Goal: Task Accomplishment & Management: Manage account settings

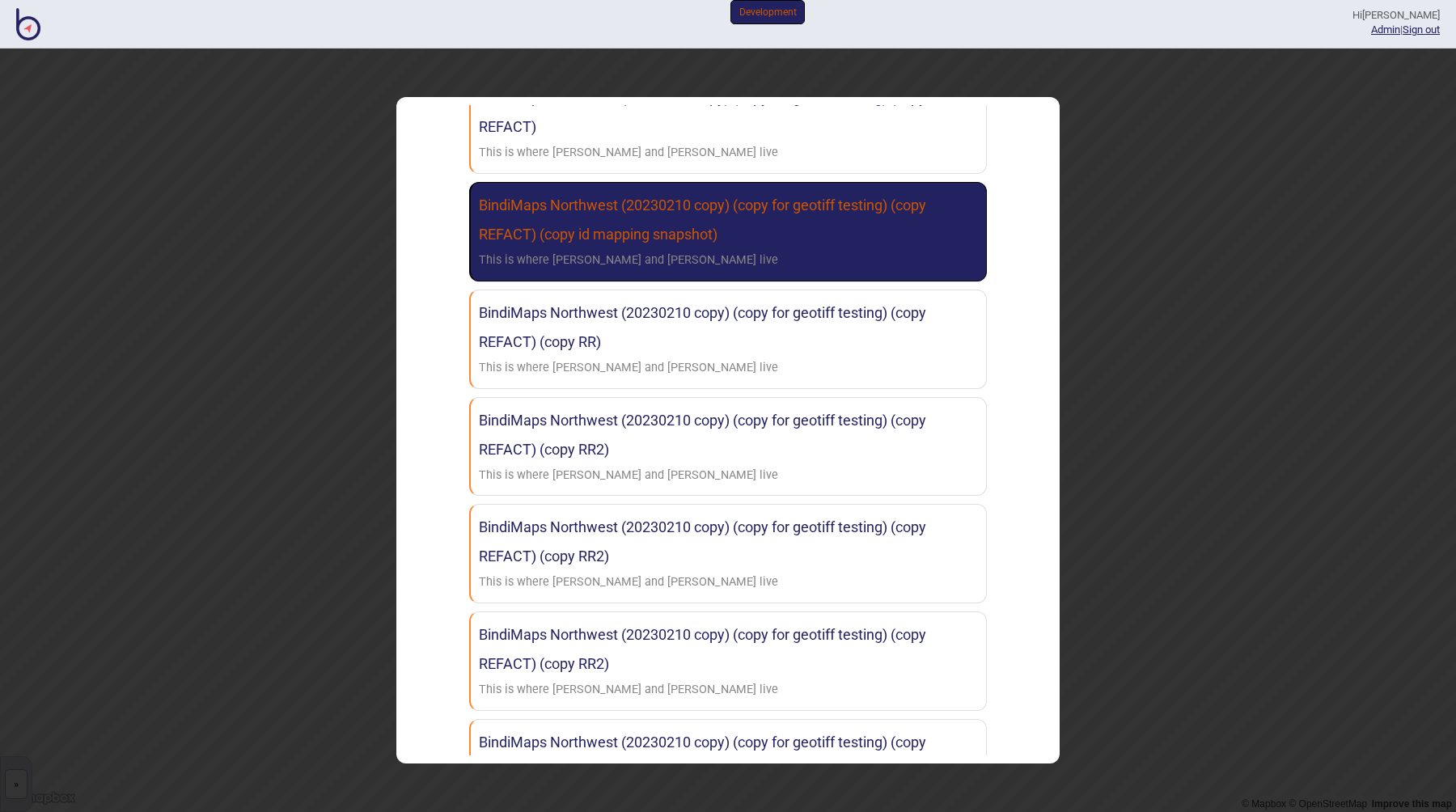
scroll to position [587, 0]
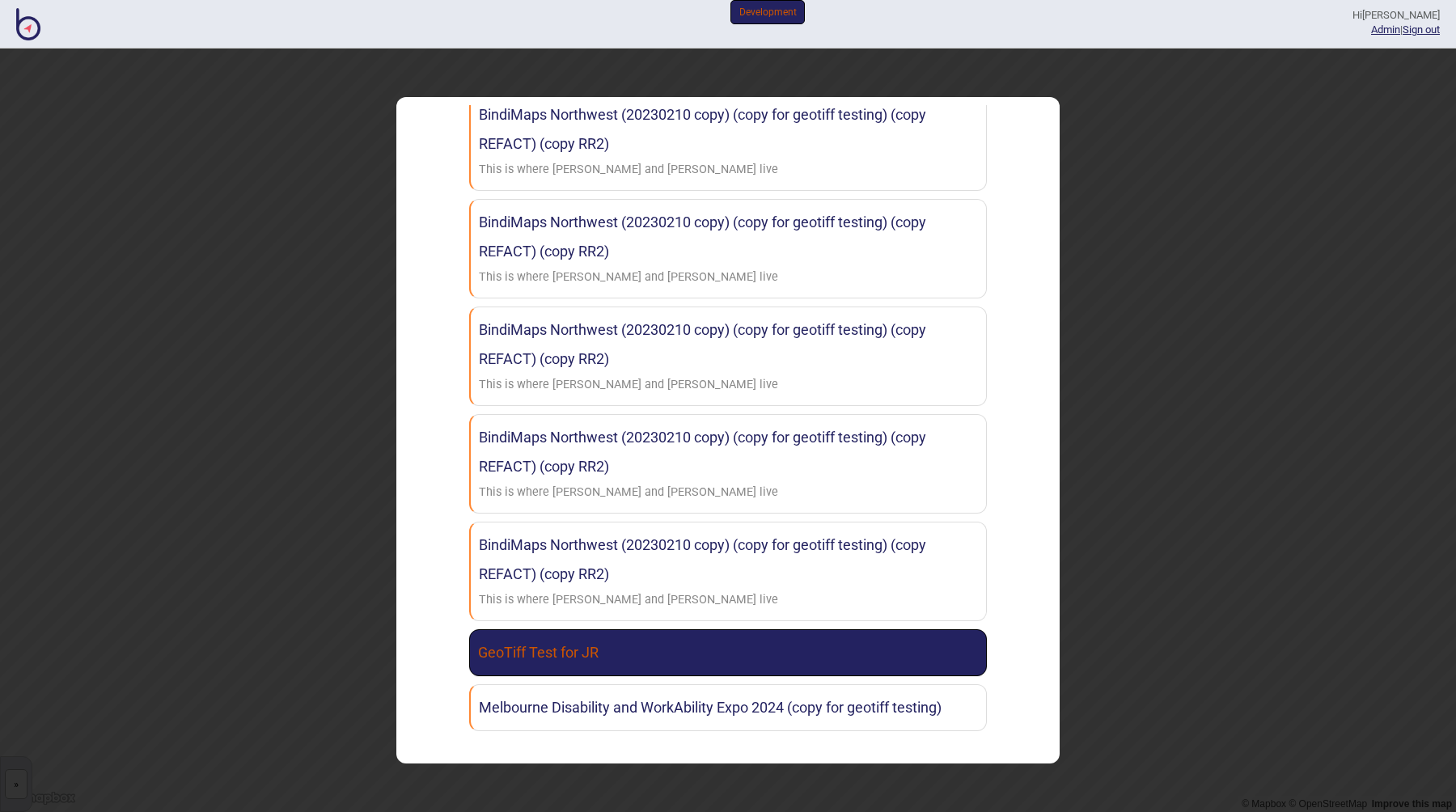
type input "geot"
click at [567, 655] on link "GeoTiff Test for JR" at bounding box center [727, 652] width 517 height 47
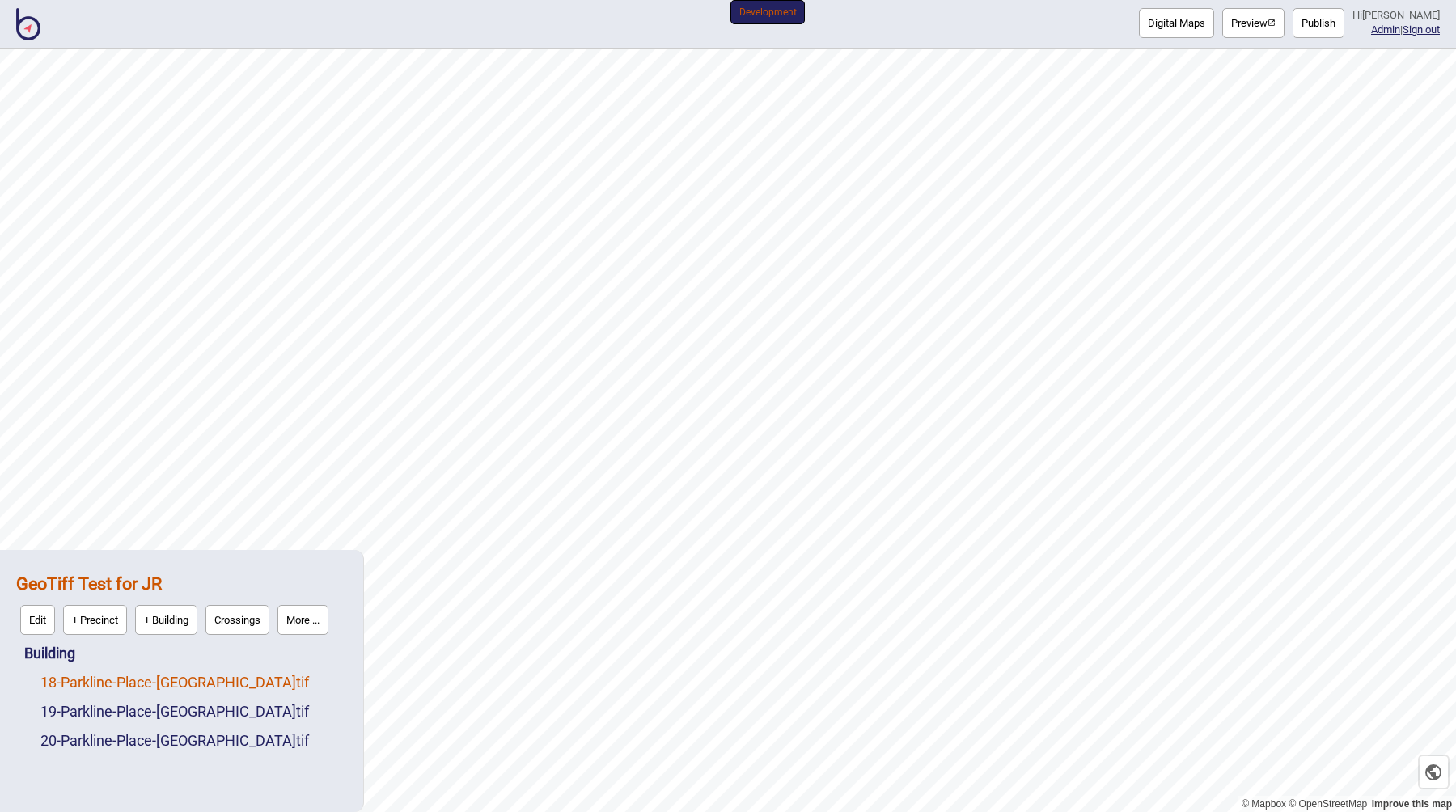
click at [127, 687] on link "18 - Parkline-Place-[GEOGRAPHIC_DATA]tif" at bounding box center [174, 682] width 269 height 17
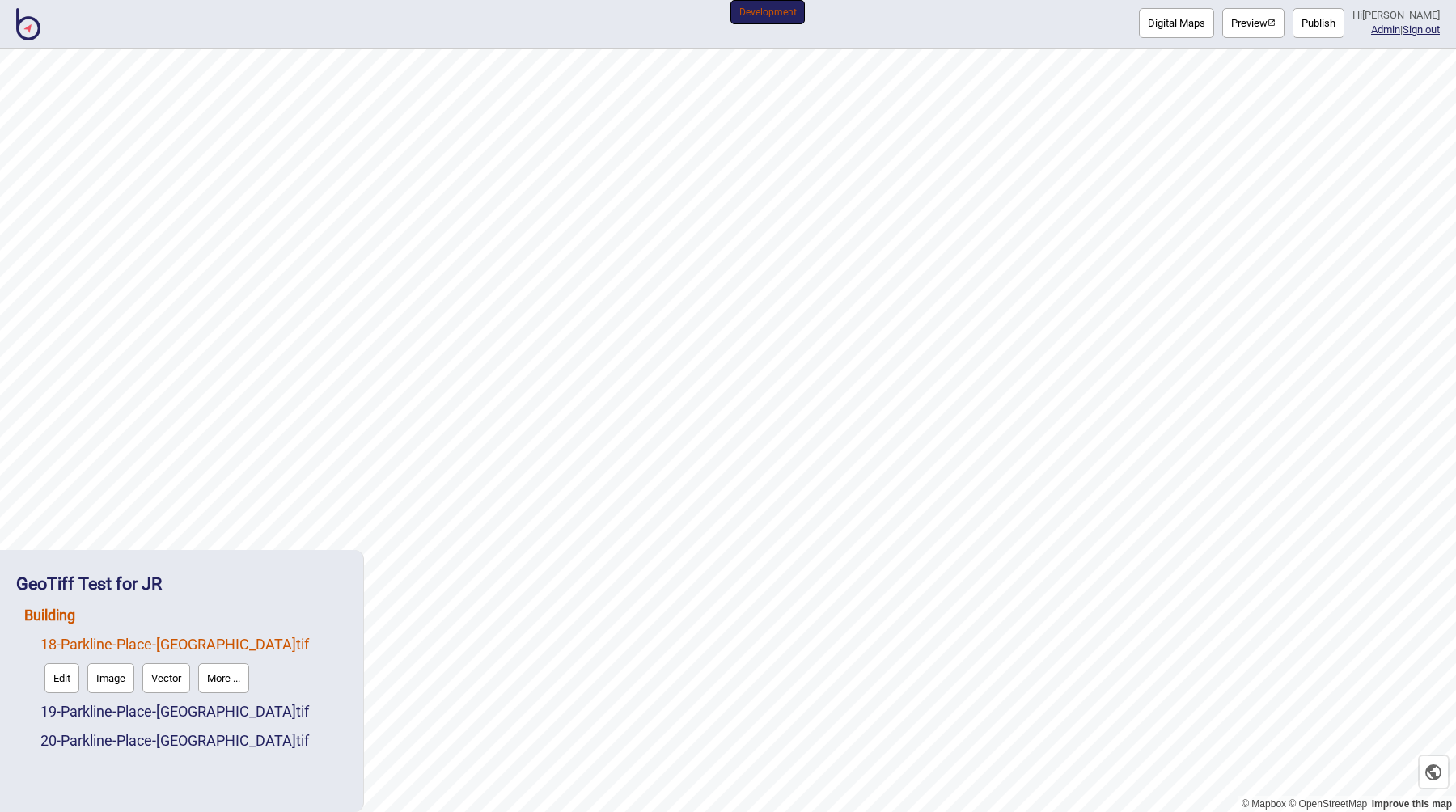
click at [57, 615] on link "Building" at bounding box center [50, 615] width 51 height 17
click at [88, 652] on button "+ Map" at bounding box center [94, 649] width 46 height 30
click input "file" at bounding box center [0, 0] width 0 height 0
click at [98, 651] on button "+ Map" at bounding box center [94, 649] width 46 height 30
click input "file" at bounding box center [0, 0] width 0 height 0
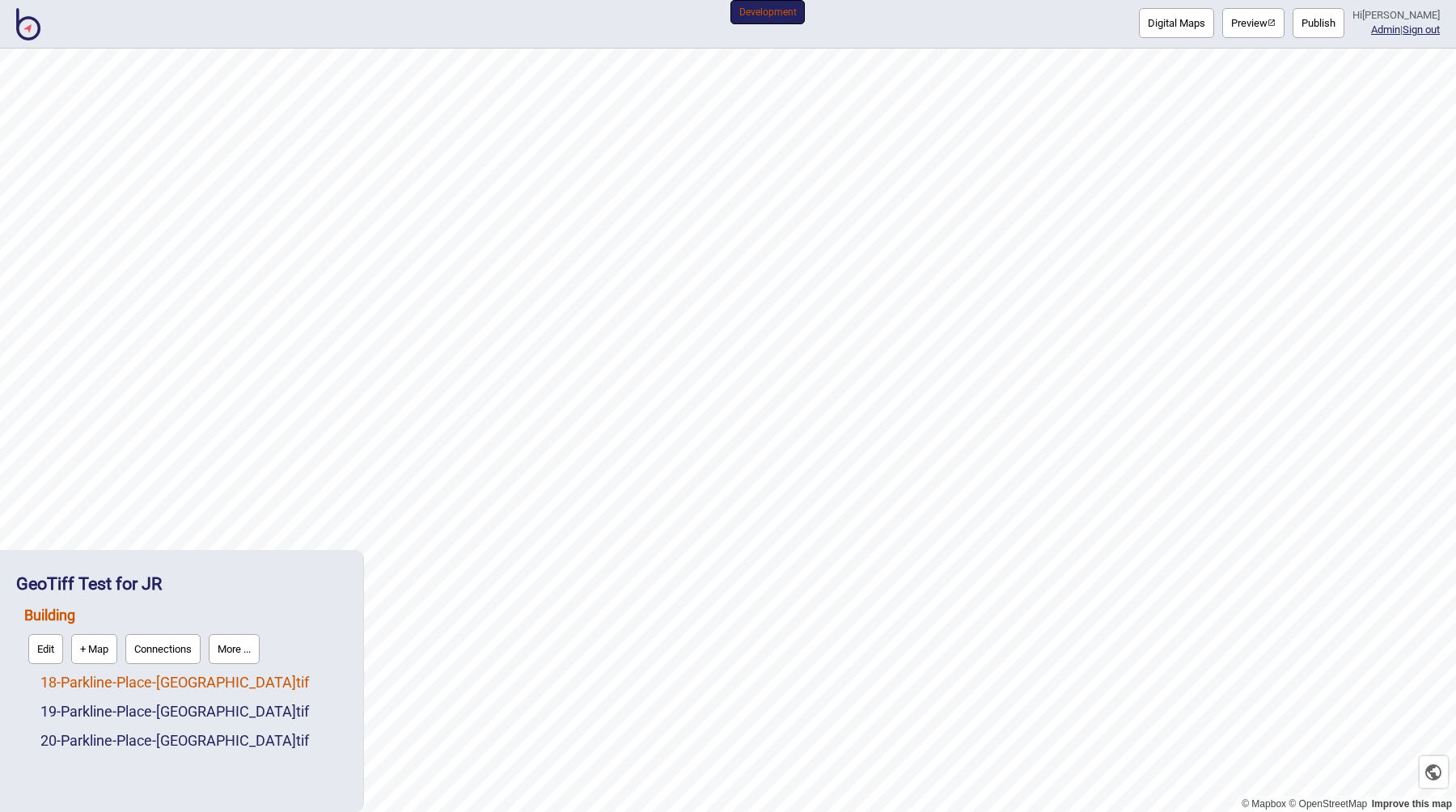
click at [222, 682] on link "18 - Parkline-Place-[GEOGRAPHIC_DATA]tif" at bounding box center [174, 682] width 269 height 17
click at [65, 611] on link "Building" at bounding box center [50, 615] width 51 height 17
click at [101, 650] on button "+ Map" at bounding box center [94, 649] width 46 height 30
click input "file" at bounding box center [0, 0] width 0 height 0
click at [79, 649] on button "+ Map" at bounding box center [94, 649] width 46 height 30
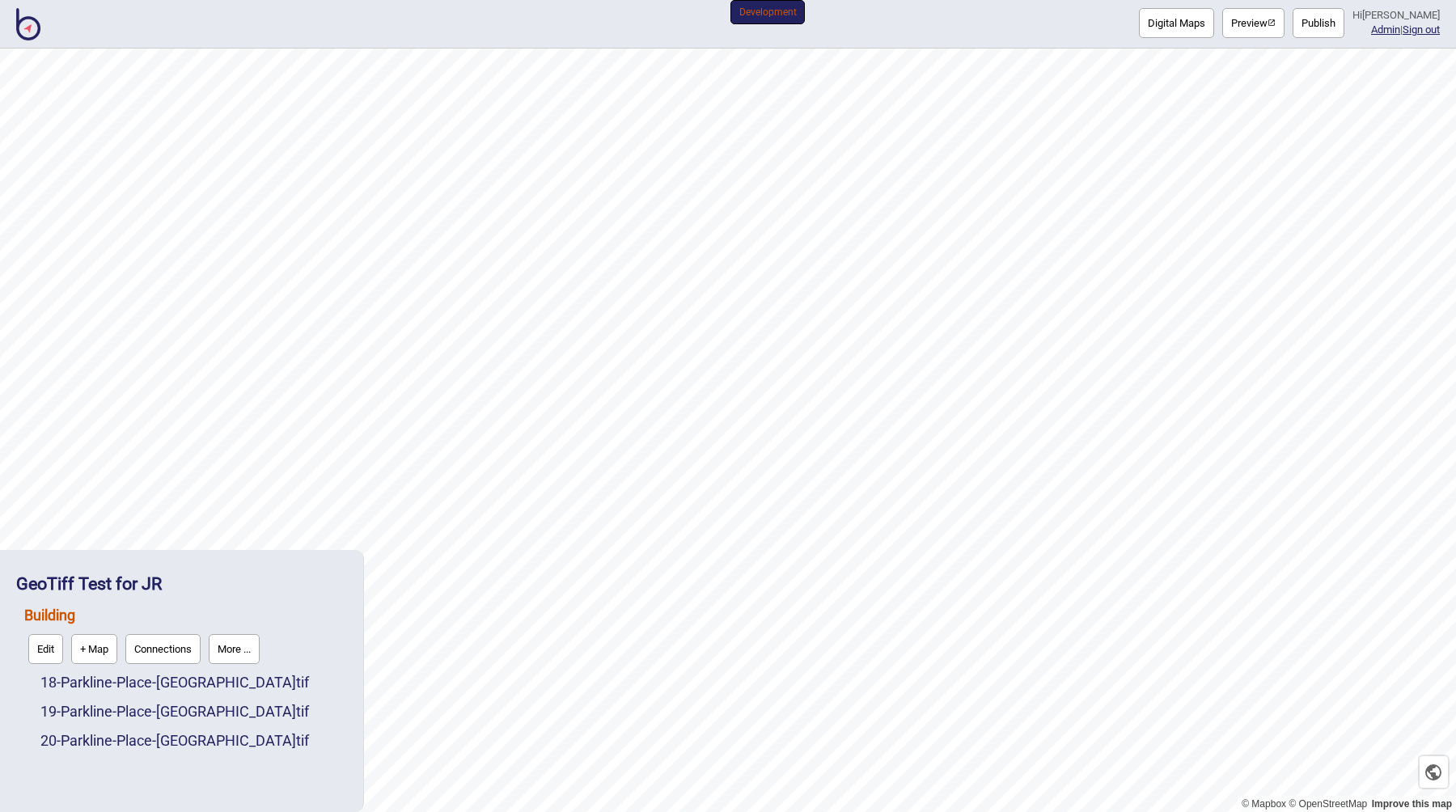
click input "file" at bounding box center [0, 0] width 0 height 0
click at [95, 645] on button "+ Map" at bounding box center [94, 649] width 46 height 30
click input "file" at bounding box center [0, 0] width 0 height 0
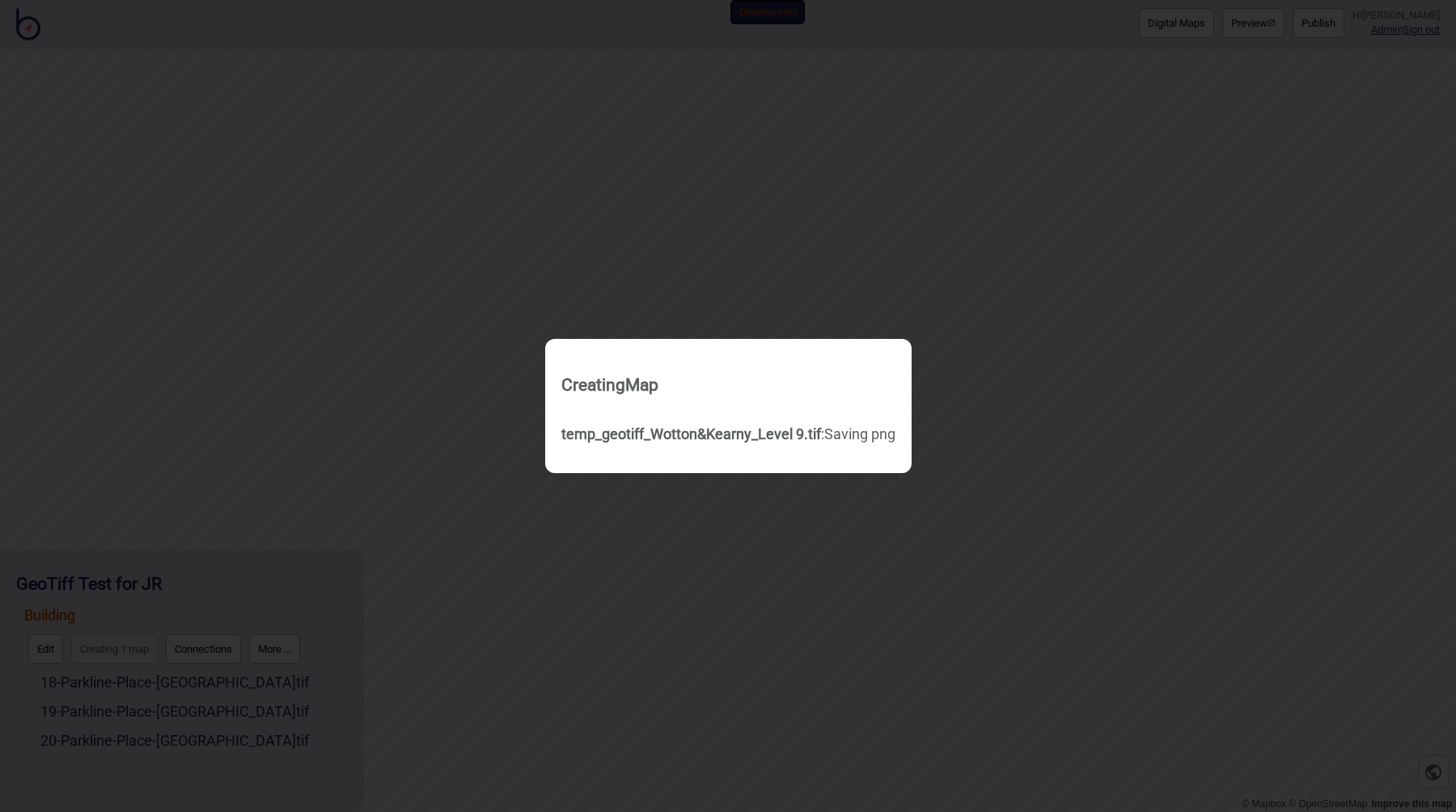
click at [698, 425] on div "temp_geotiff_Wotton&Kearny_Level 9.tif : Saving png" at bounding box center [728, 434] width 334 height 29
click at [518, 603] on div "Creating Map temp_geotiff_Wotton&Kearny_Level 9.tif : Saving png" at bounding box center [728, 406] width 1456 height 812
click at [546, 450] on div "Creating Map temp_geotiff_Wotton&Kearny_Level 9.tif : Saving png" at bounding box center [729, 405] width 367 height 134
click at [607, 414] on div "Creating Map temp_geotiff_Wotton&Kearny_Level 9.tif : Saving png" at bounding box center [728, 405] width 350 height 117
click at [692, 438] on strong "temp_geotiff_Wotton&Kearny_Level 9.tif" at bounding box center [691, 434] width 259 height 17
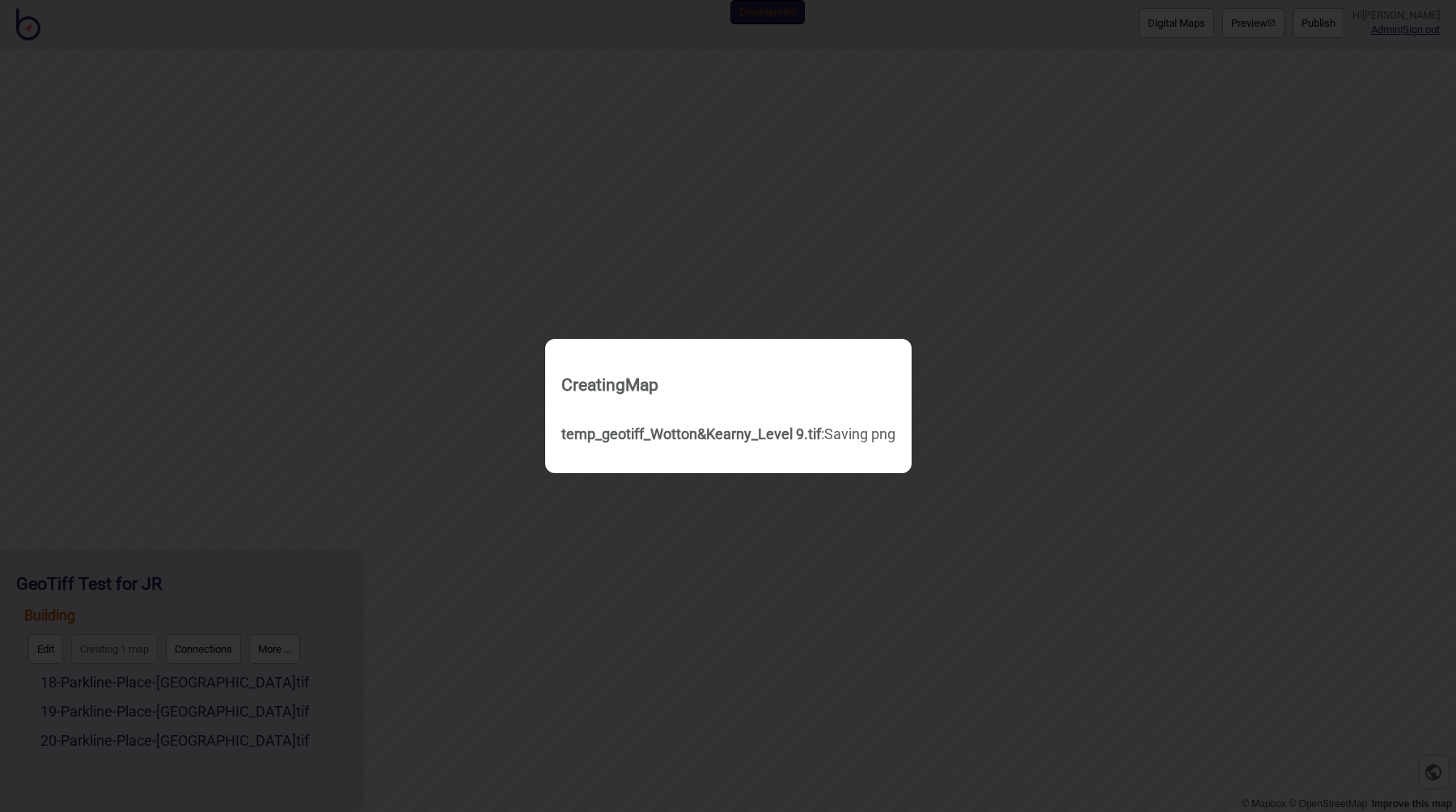
click at [640, 447] on div "temp_geotiff_Wotton&Kearny_Level 9.tif : Saving png" at bounding box center [728, 434] width 334 height 29
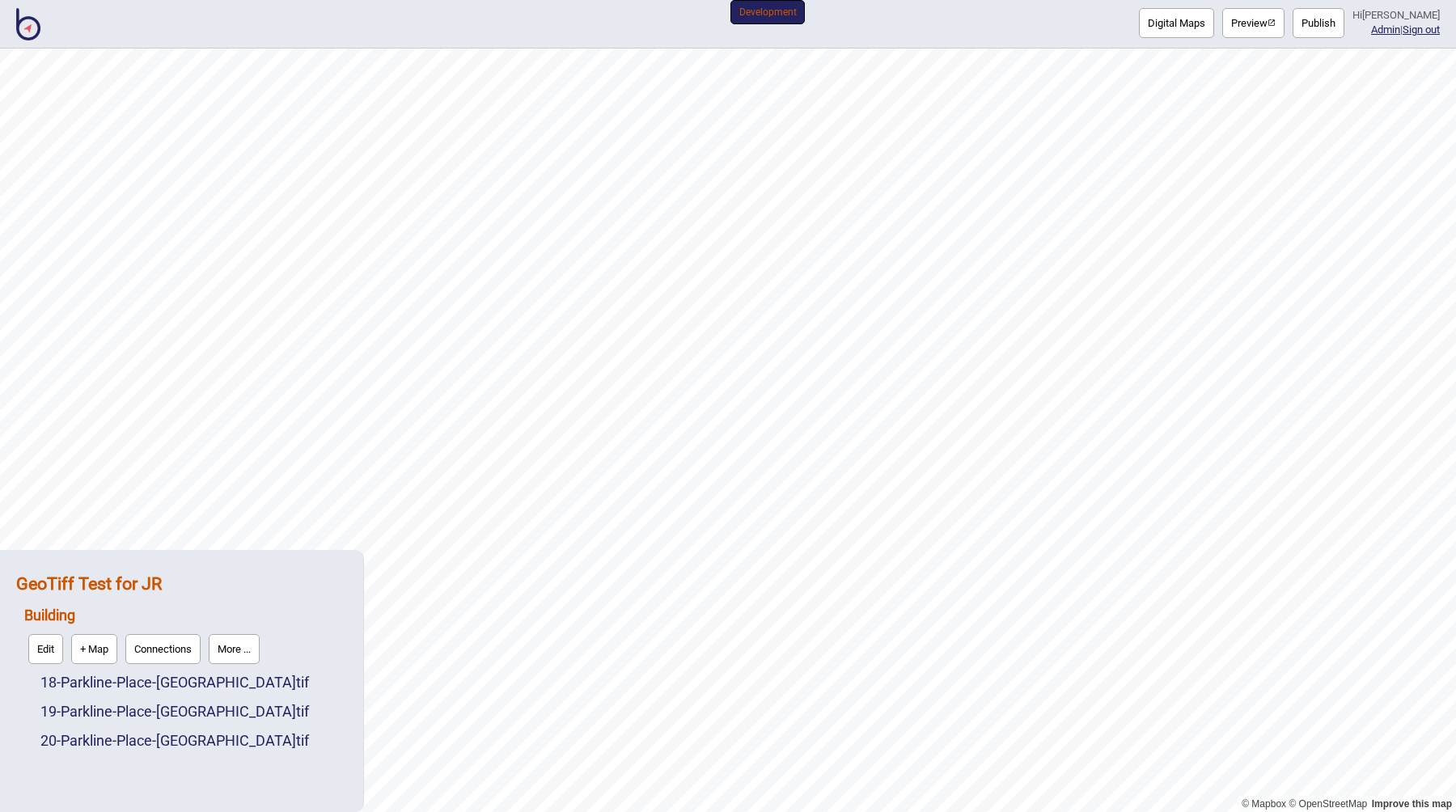
click at [88, 581] on strong "GeoTiff Test for JR" at bounding box center [89, 584] width 146 height 21
click at [1165, 21] on button "Digital Maps" at bounding box center [1176, 23] width 75 height 30
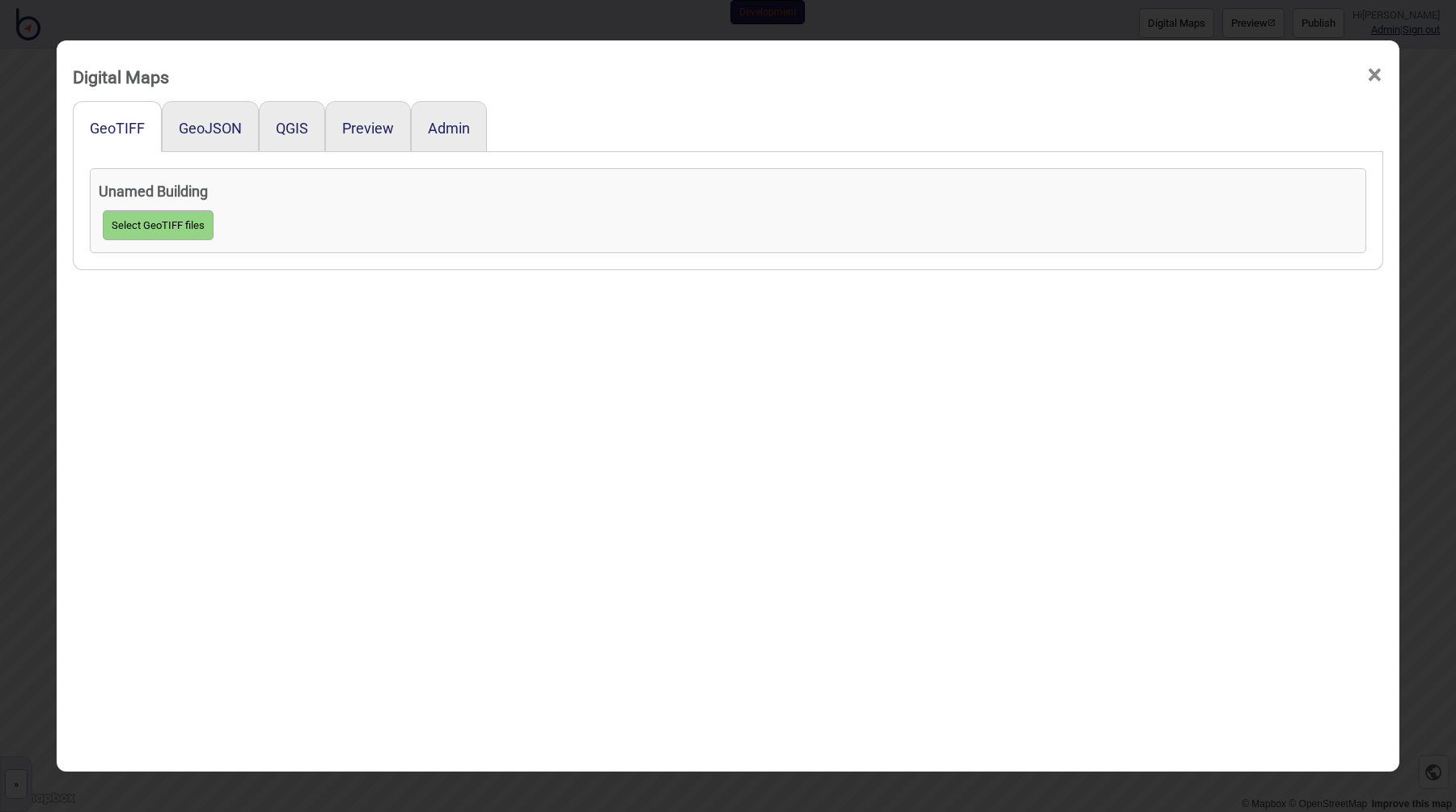
click at [159, 218] on button "Select GeoTIFF files" at bounding box center [158, 225] width 110 height 30
click input "file" at bounding box center [0, 0] width 0 height 0
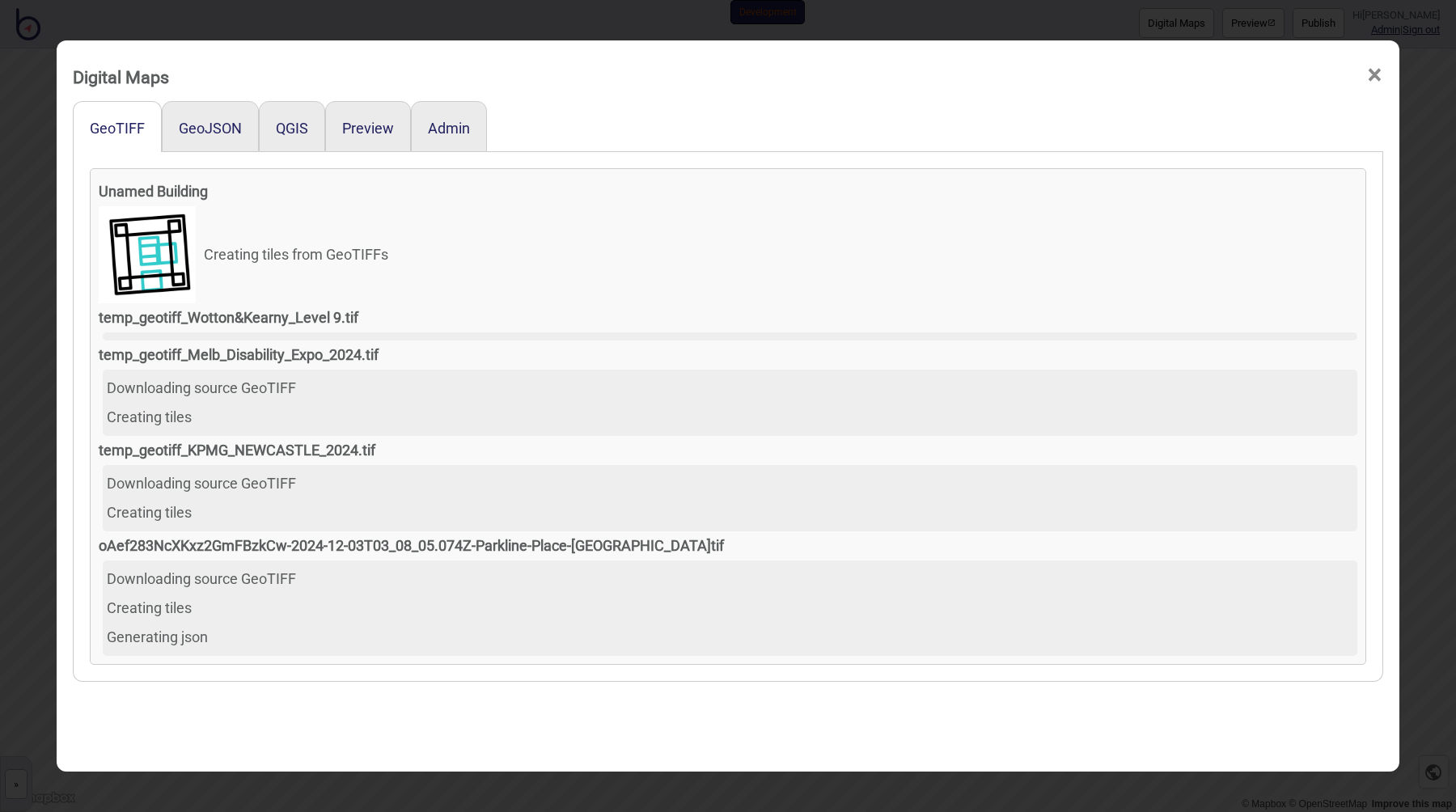
click at [357, 31] on div "Digital Maps × GeoTIFF GeoJSON QGIS Preview Admin Unamed Building Creating tile…" at bounding box center [728, 406] width 1456 height 812
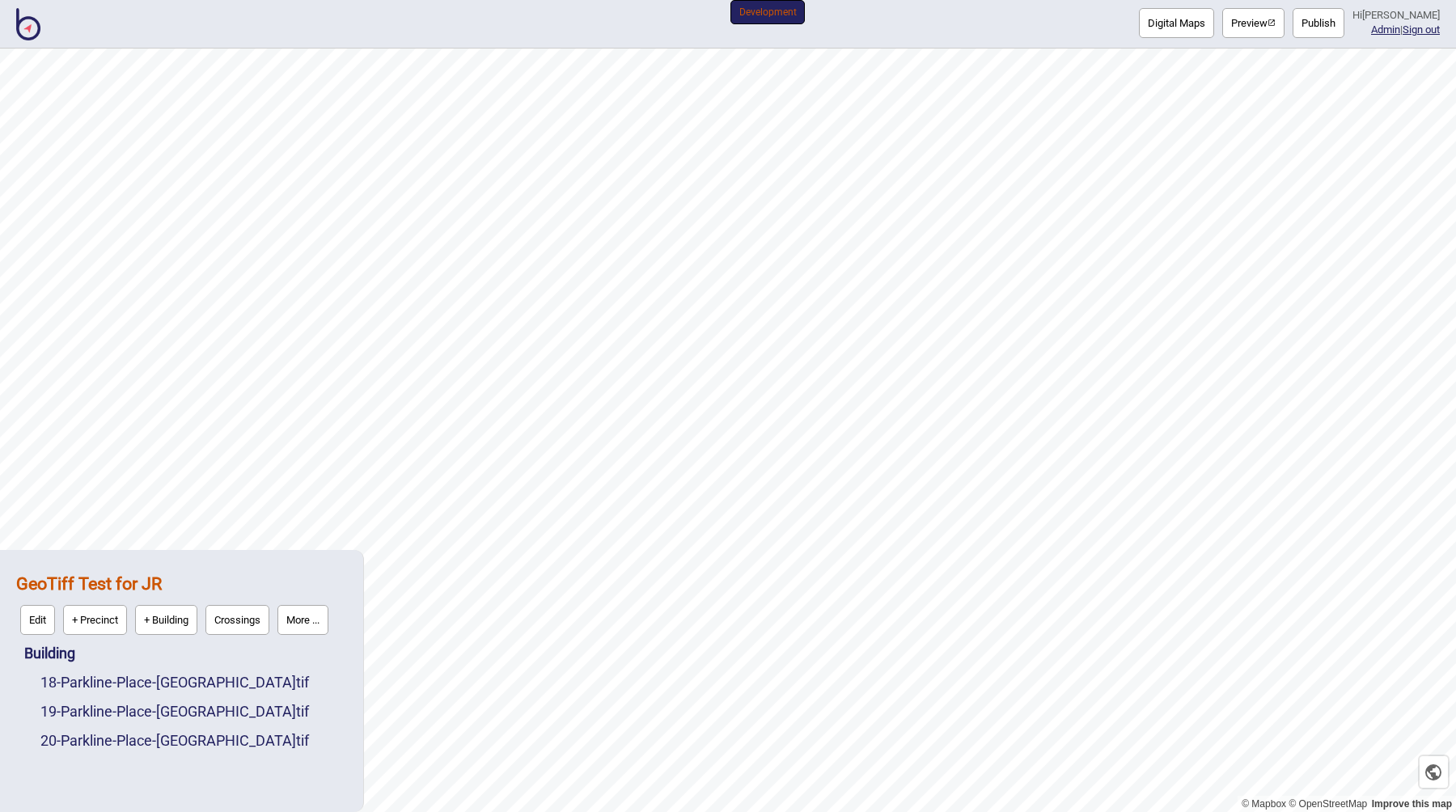
click at [1172, 30] on button "Digital Maps" at bounding box center [1176, 23] width 75 height 30
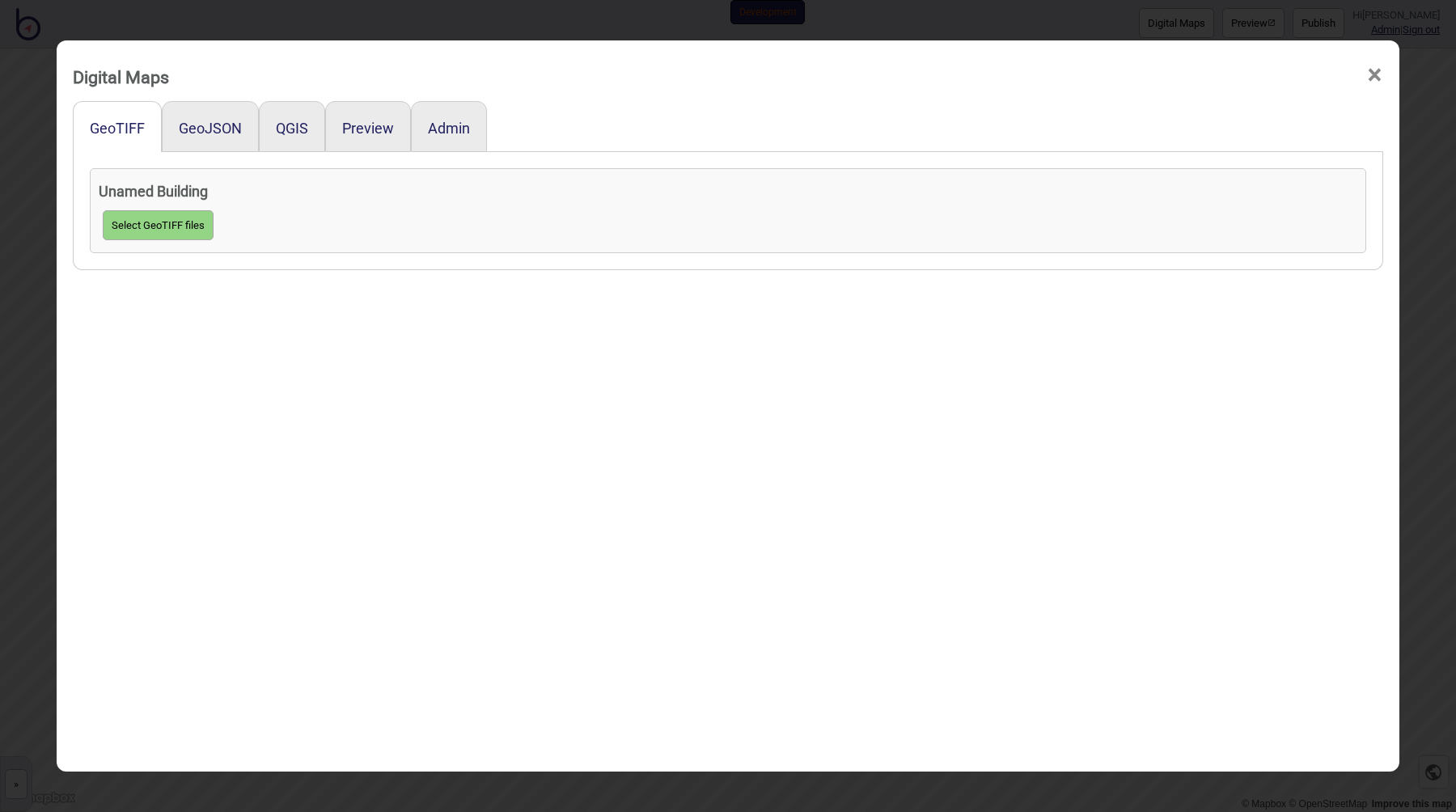
click at [124, 227] on button "Select GeoTIFF files" at bounding box center [158, 225] width 110 height 30
click input "file" at bounding box center [0, 0] width 0 height 0
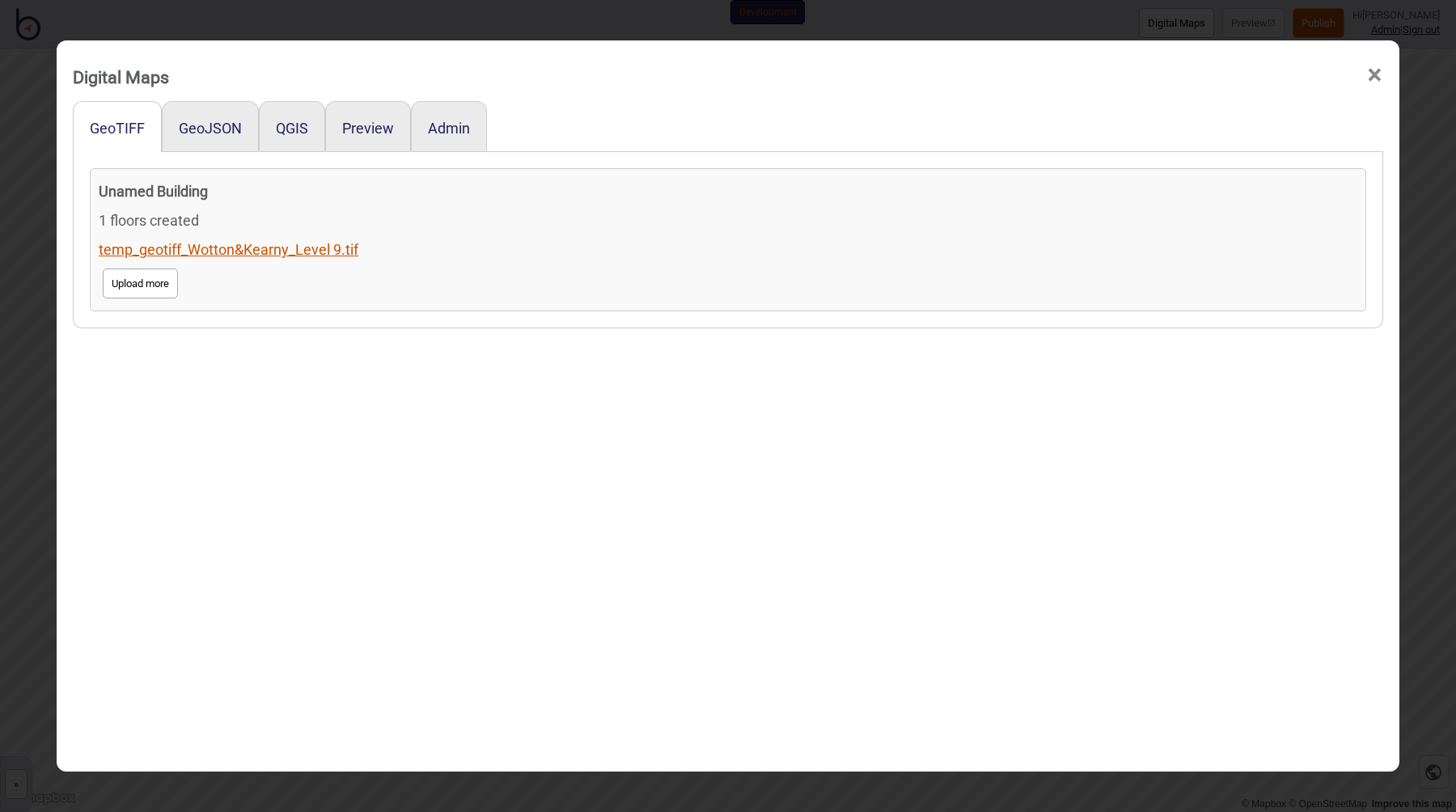
click at [208, 247] on link "temp_geotiff_Wotton&Kearny_Level 9.tif" at bounding box center [227, 250] width 259 height 17
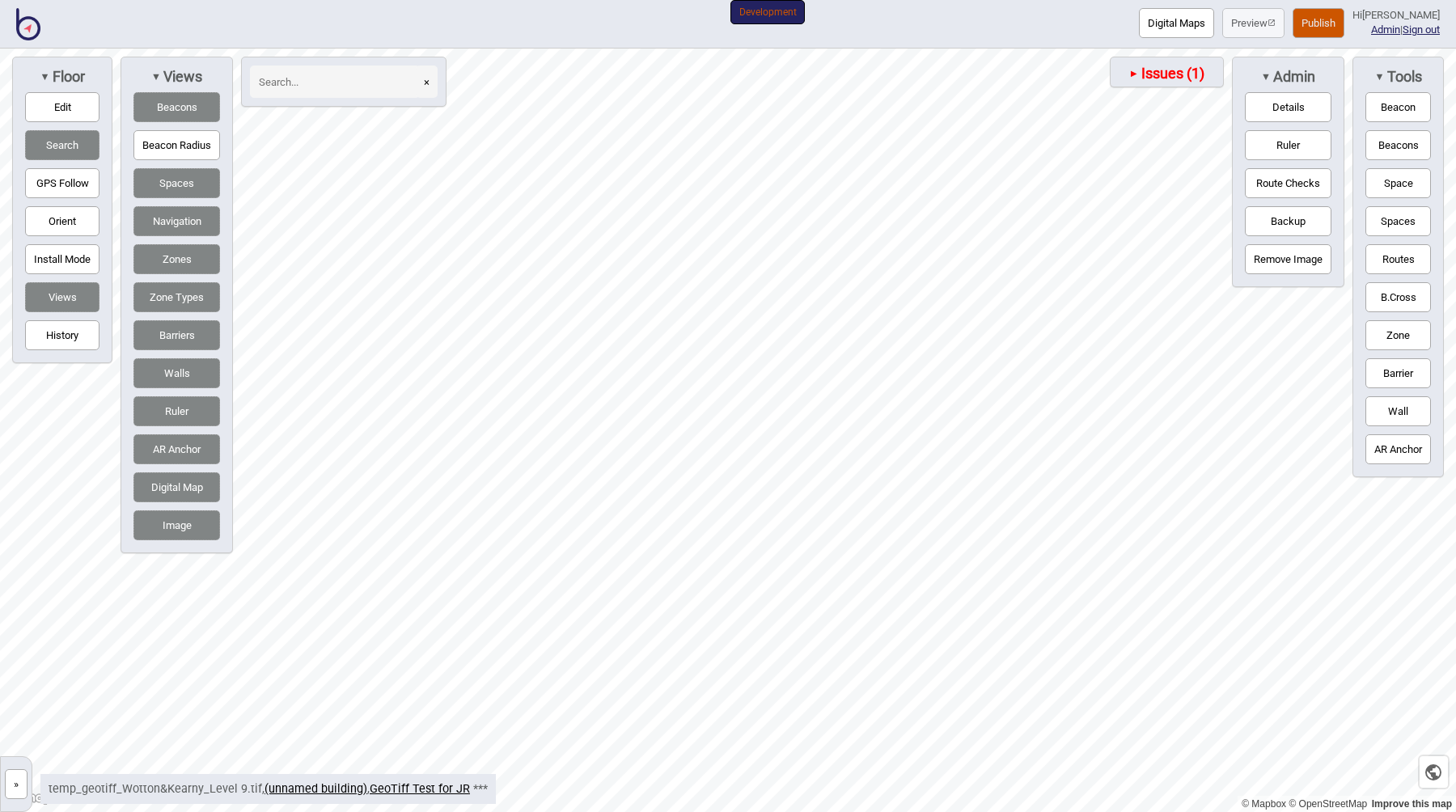
click at [1151, 80] on span "Issues (1)" at bounding box center [1172, 73] width 66 height 18
click at [1147, 76] on div "▼ Issues (1)" at bounding box center [1097, 74] width 218 height 22
click at [1184, 29] on button "Digital Maps" at bounding box center [1176, 23] width 75 height 30
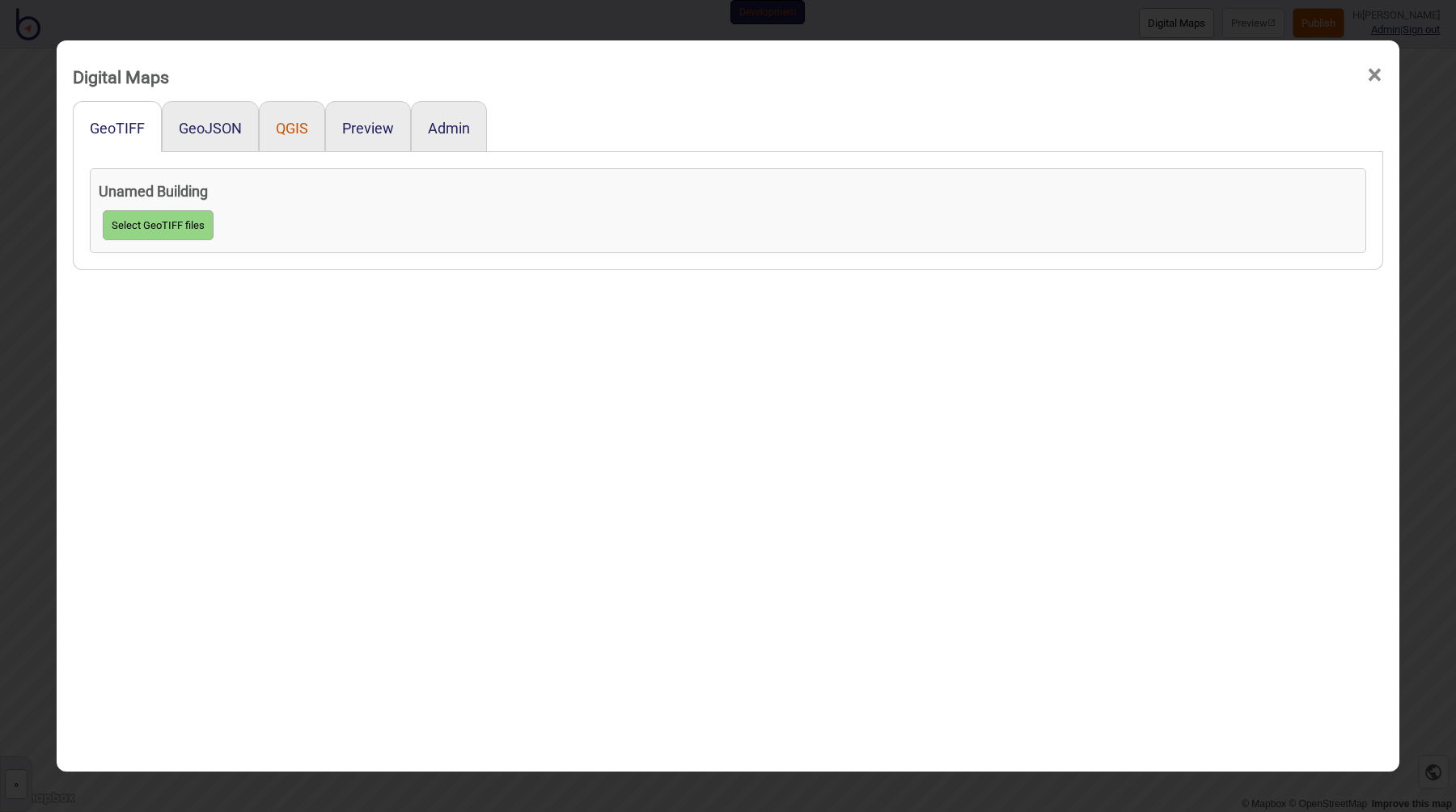
click at [297, 130] on button "QGIS" at bounding box center [292, 128] width 33 height 17
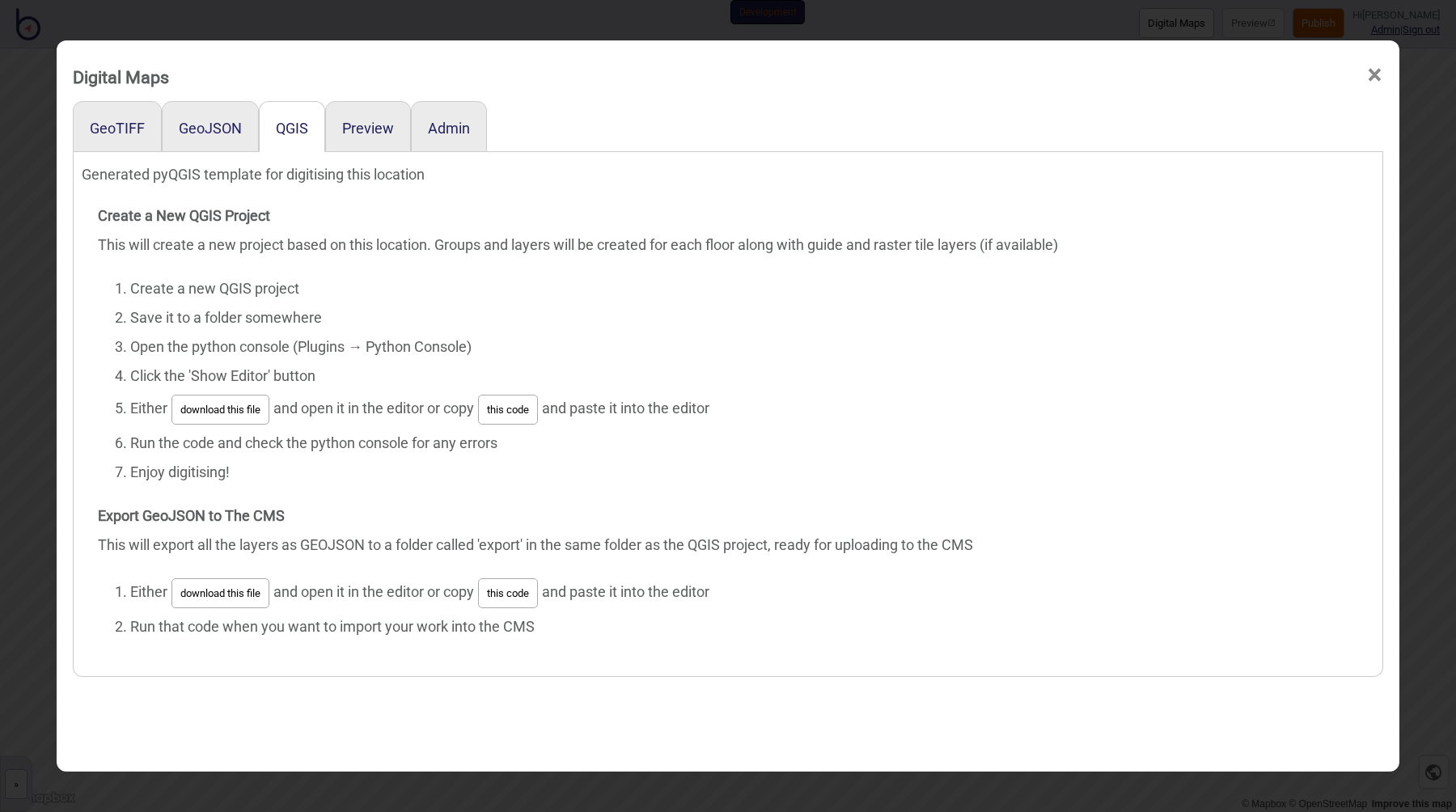
click at [516, 402] on button "this code" at bounding box center [508, 410] width 60 height 30
click at [490, 282] on li "Create a new QGIS project" at bounding box center [744, 288] width 1228 height 29
click at [46, 418] on div "Digital Maps × GeoTIFF GeoJSON QGIS Preview Admin Generated pyQGIS template for…" at bounding box center [728, 406] width 1456 height 812
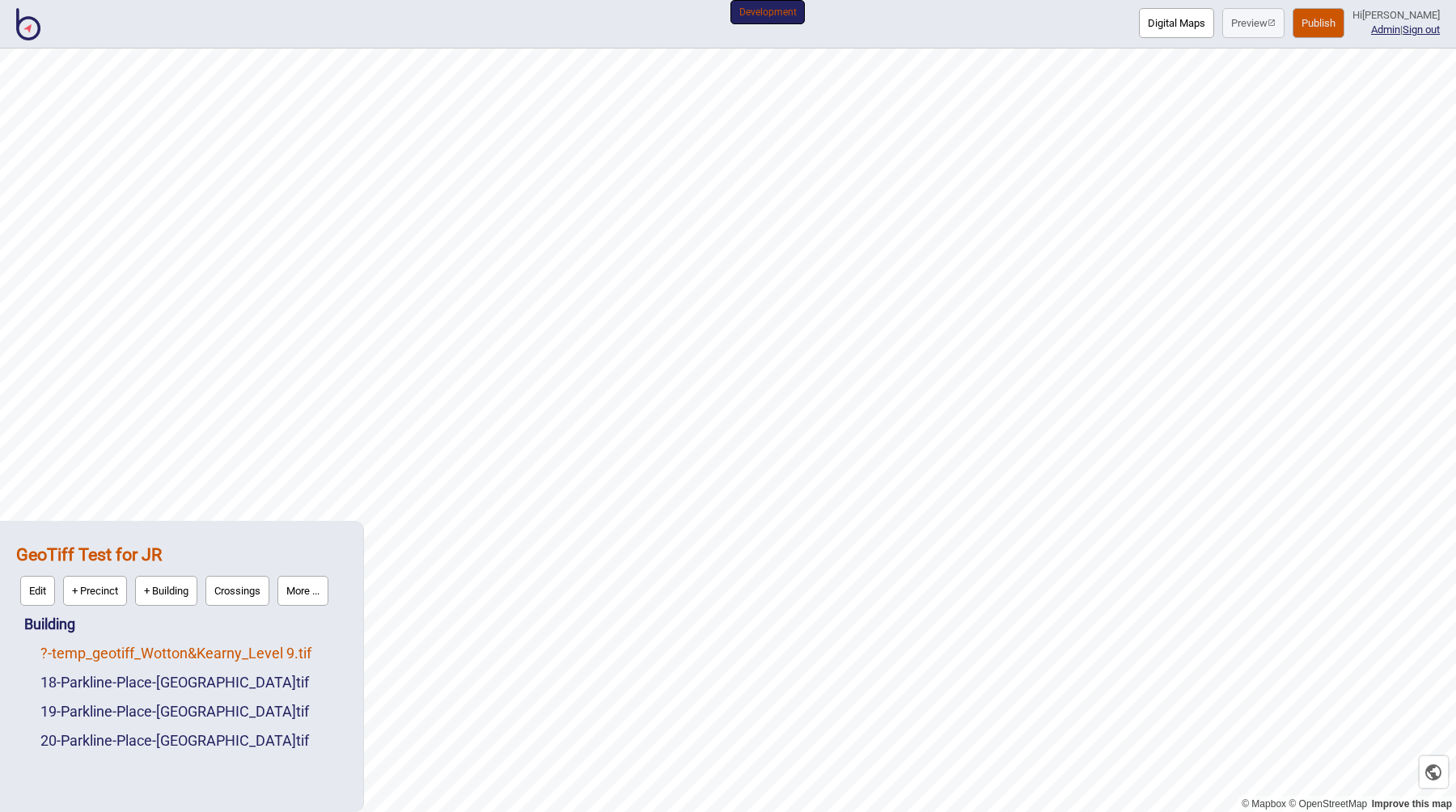
click at [191, 652] on link "? - temp_geotiff_Wotton&Kearny_Level 9.tif" at bounding box center [176, 653] width 271 height 17
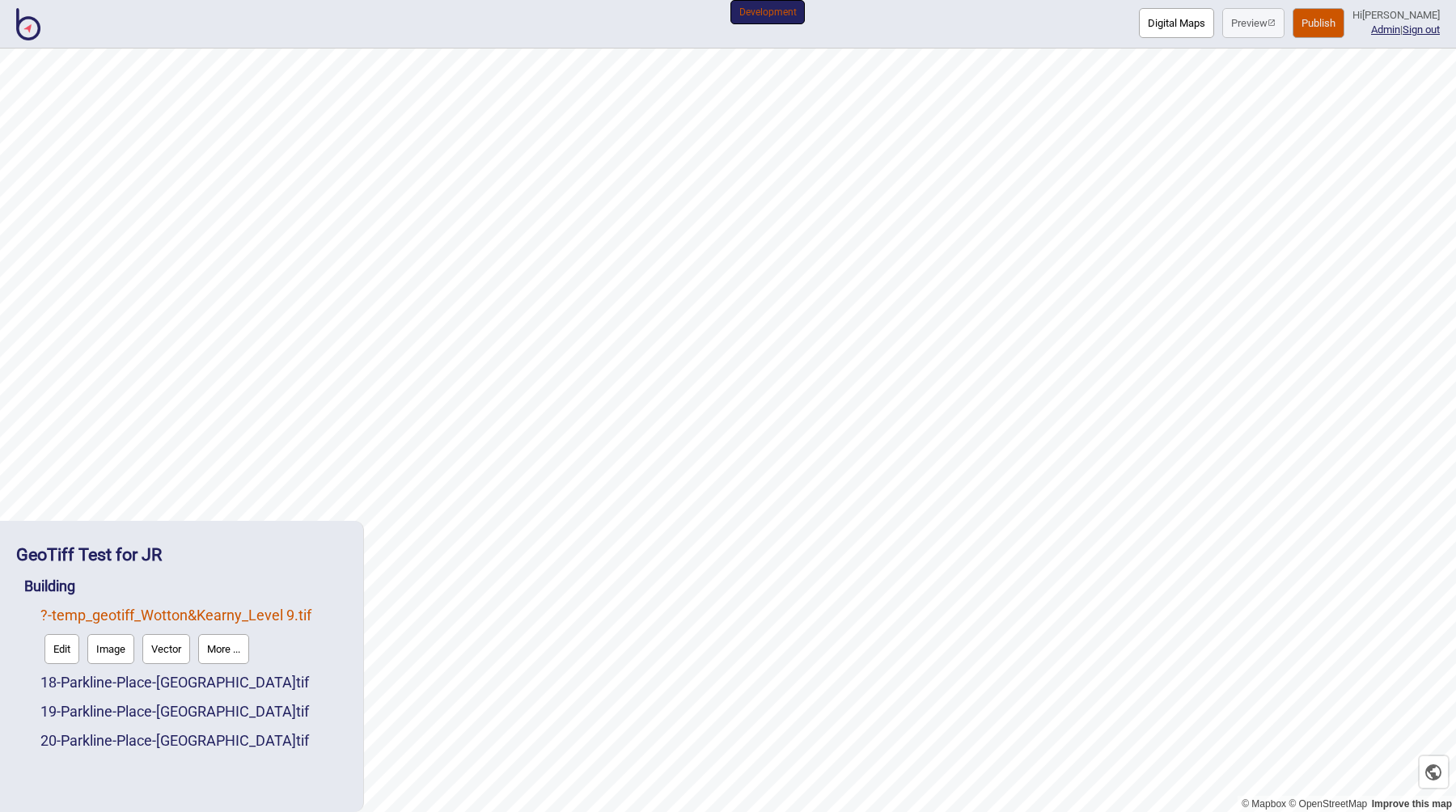
click at [26, 23] on img at bounding box center [28, 24] width 24 height 33
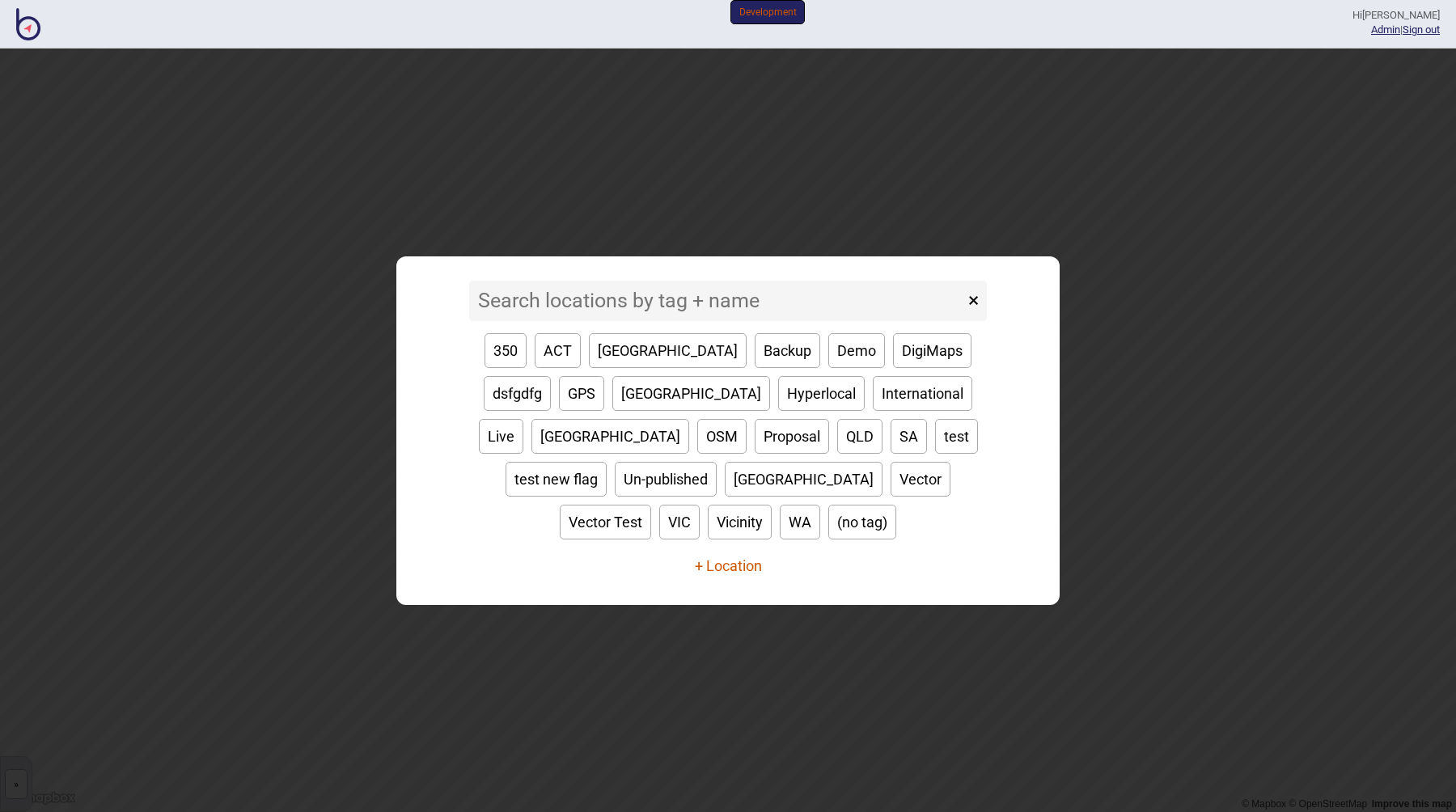
click at [719, 558] on button "+ Location" at bounding box center [728, 566] width 67 height 17
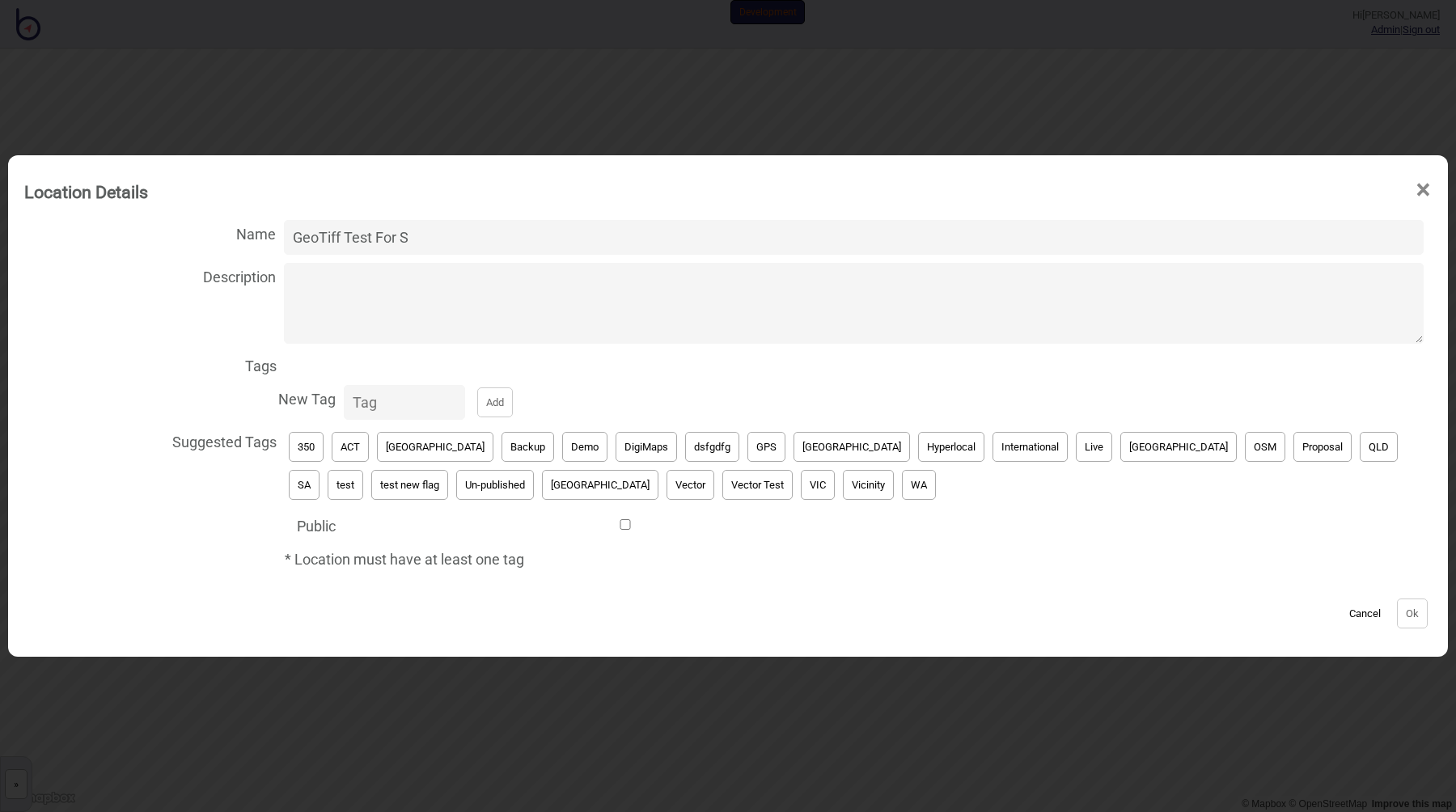
paste input "hanna Ros"
type input "GeoTiff Test For Shanna Ros"
click at [361, 399] on input "New Tag Add" at bounding box center [404, 401] width 122 height 35
click at [363, 470] on button "test" at bounding box center [345, 485] width 36 height 30
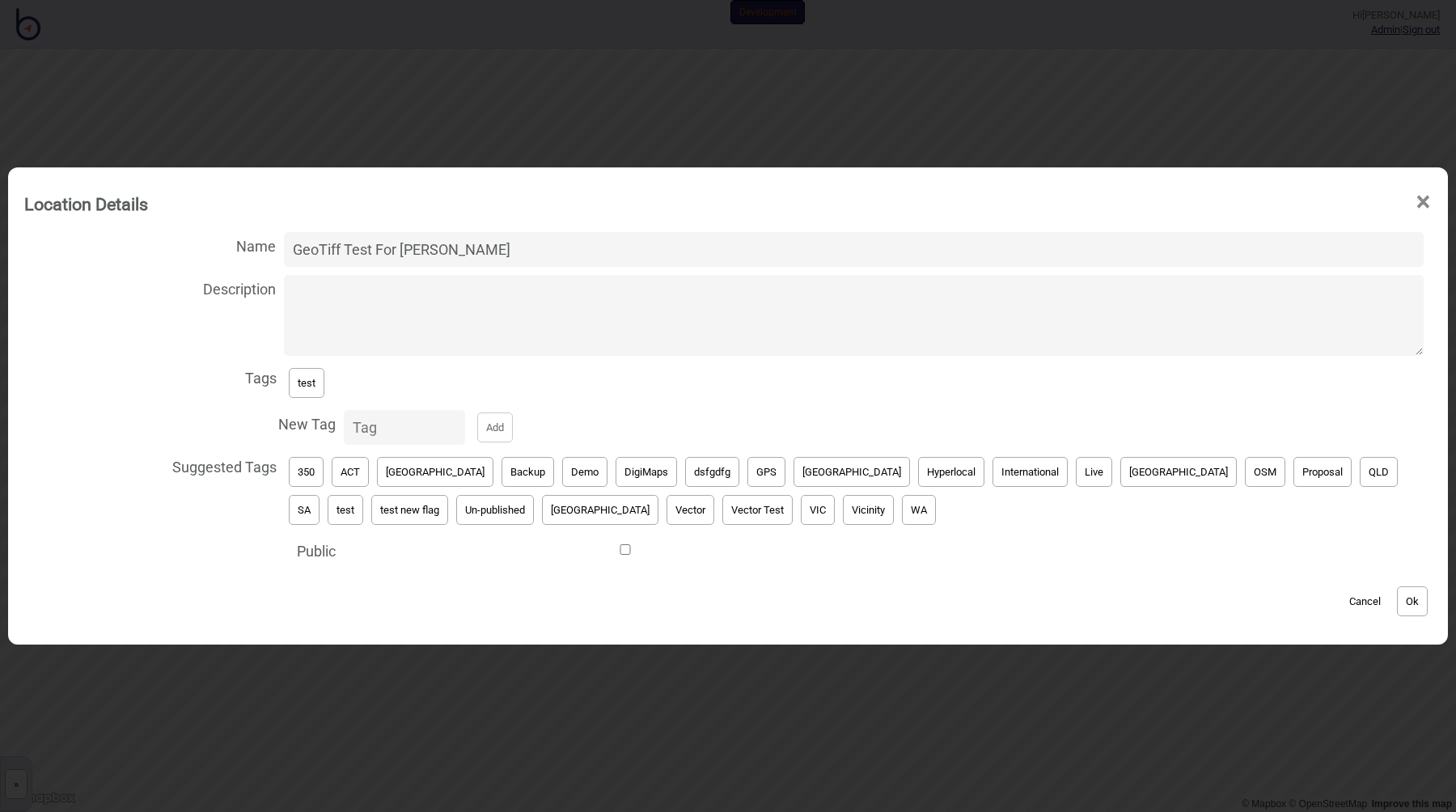
click at [1402, 604] on button "Ok" at bounding box center [1412, 602] width 31 height 30
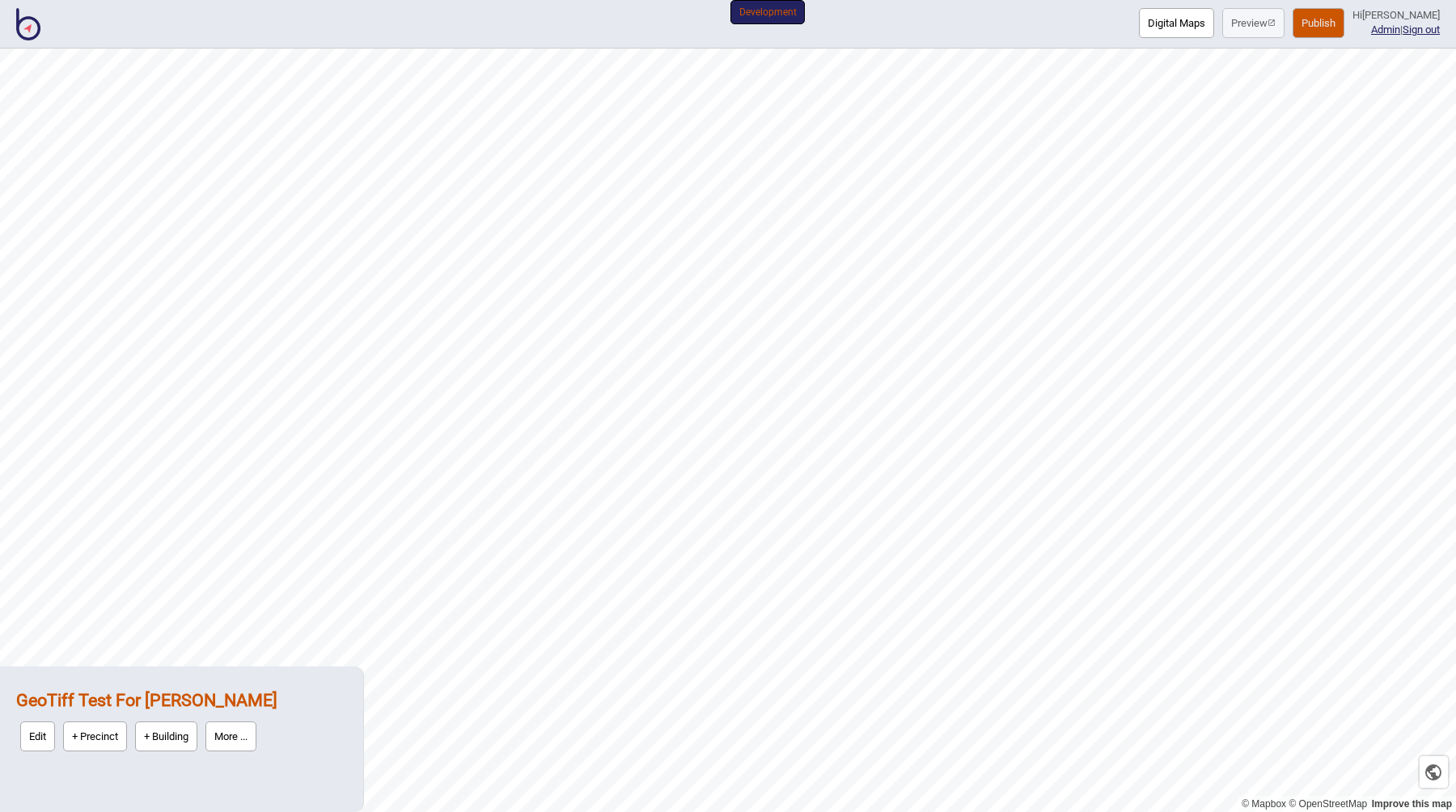
click at [178, 706] on strong "GeoTiff Test For Shanna Ros" at bounding box center [146, 700] width 261 height 21
click at [40, 742] on button "Edit" at bounding box center [37, 736] width 35 height 30
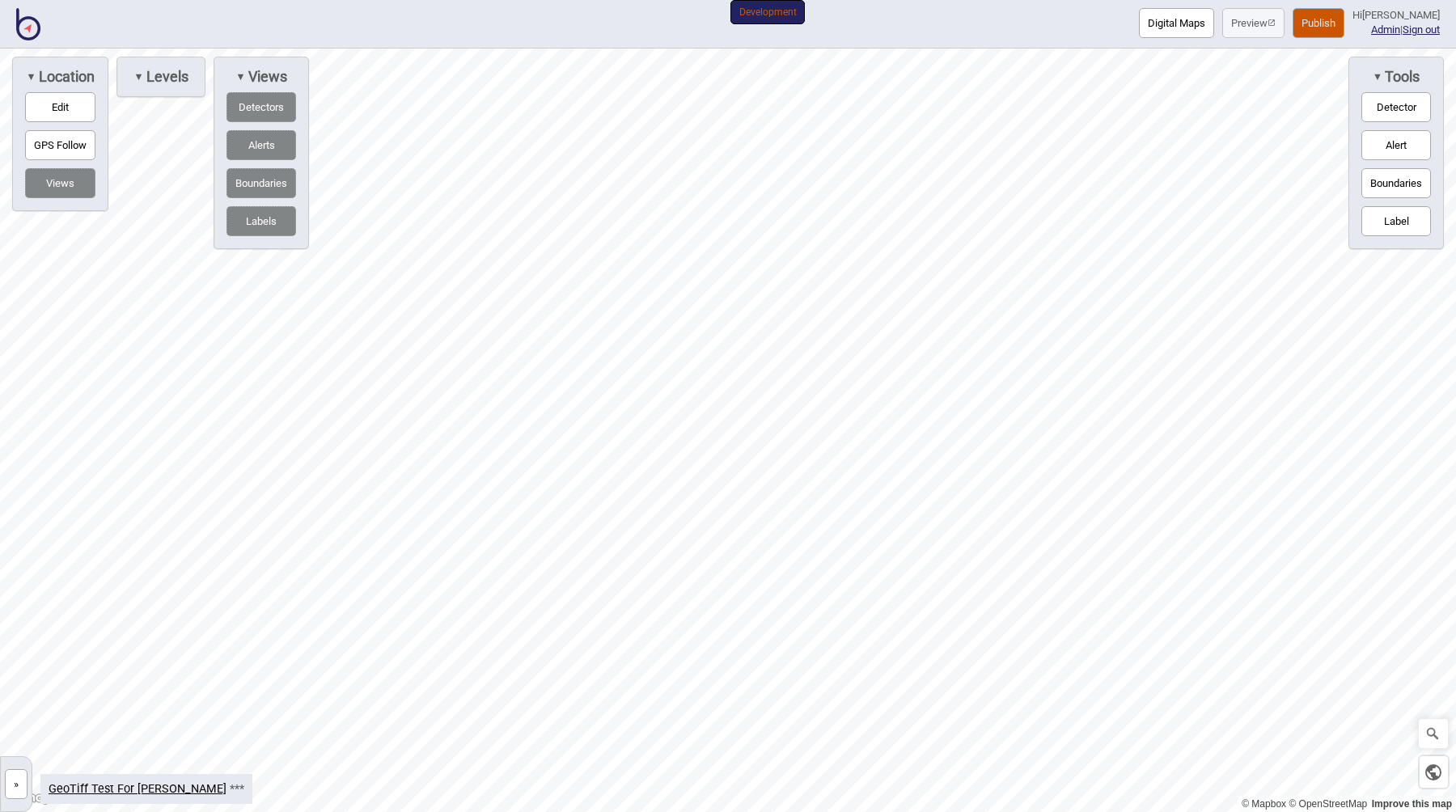
click at [77, 109] on button "Edit" at bounding box center [60, 108] width 70 height 30
click at [47, 109] on button "Edit" at bounding box center [60, 108] width 70 height 30
click at [12, 781] on button "»" at bounding box center [16, 784] width 22 height 30
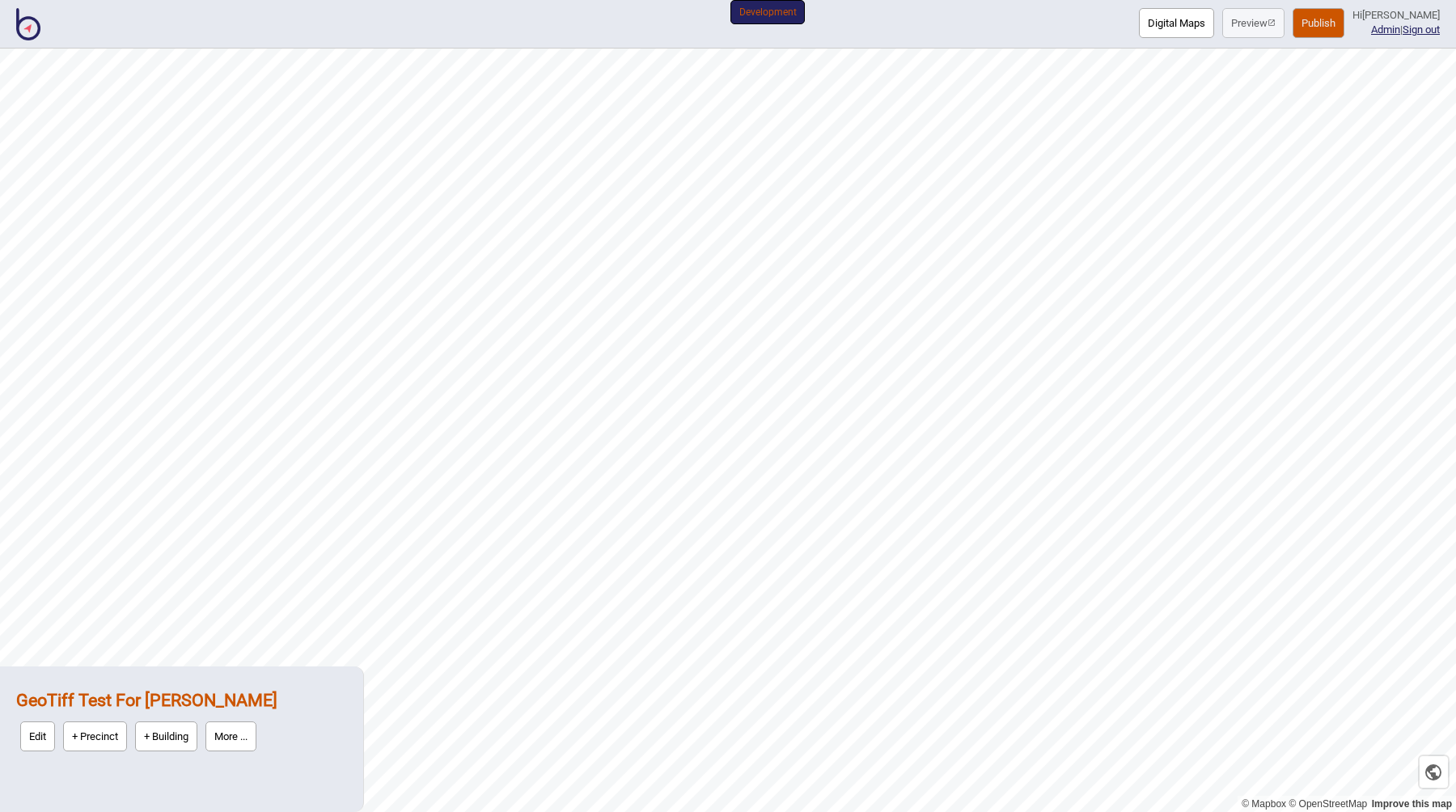
click at [247, 732] on button "More ..." at bounding box center [231, 736] width 51 height 30
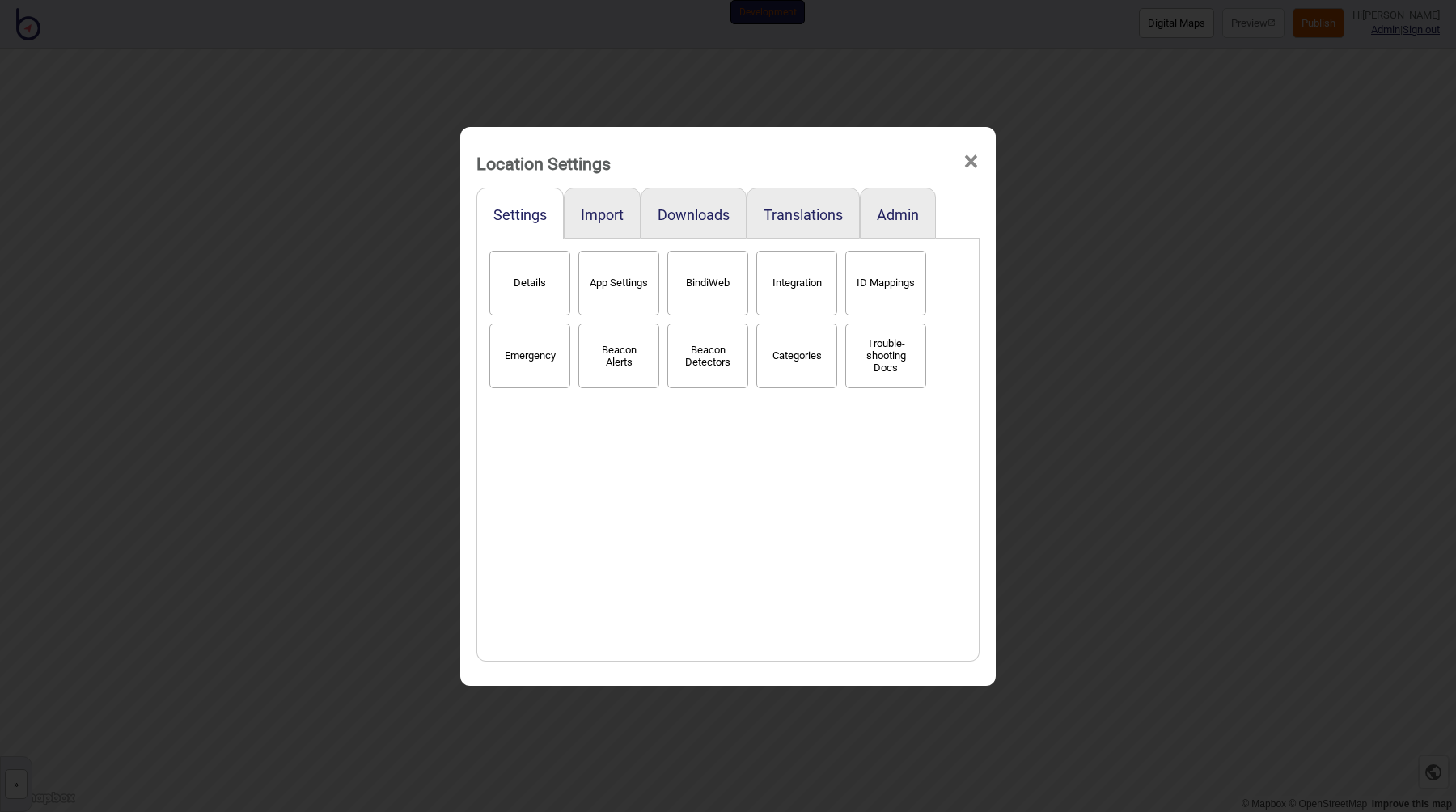
click at [559, 280] on button "Details" at bounding box center [530, 283] width 80 height 65
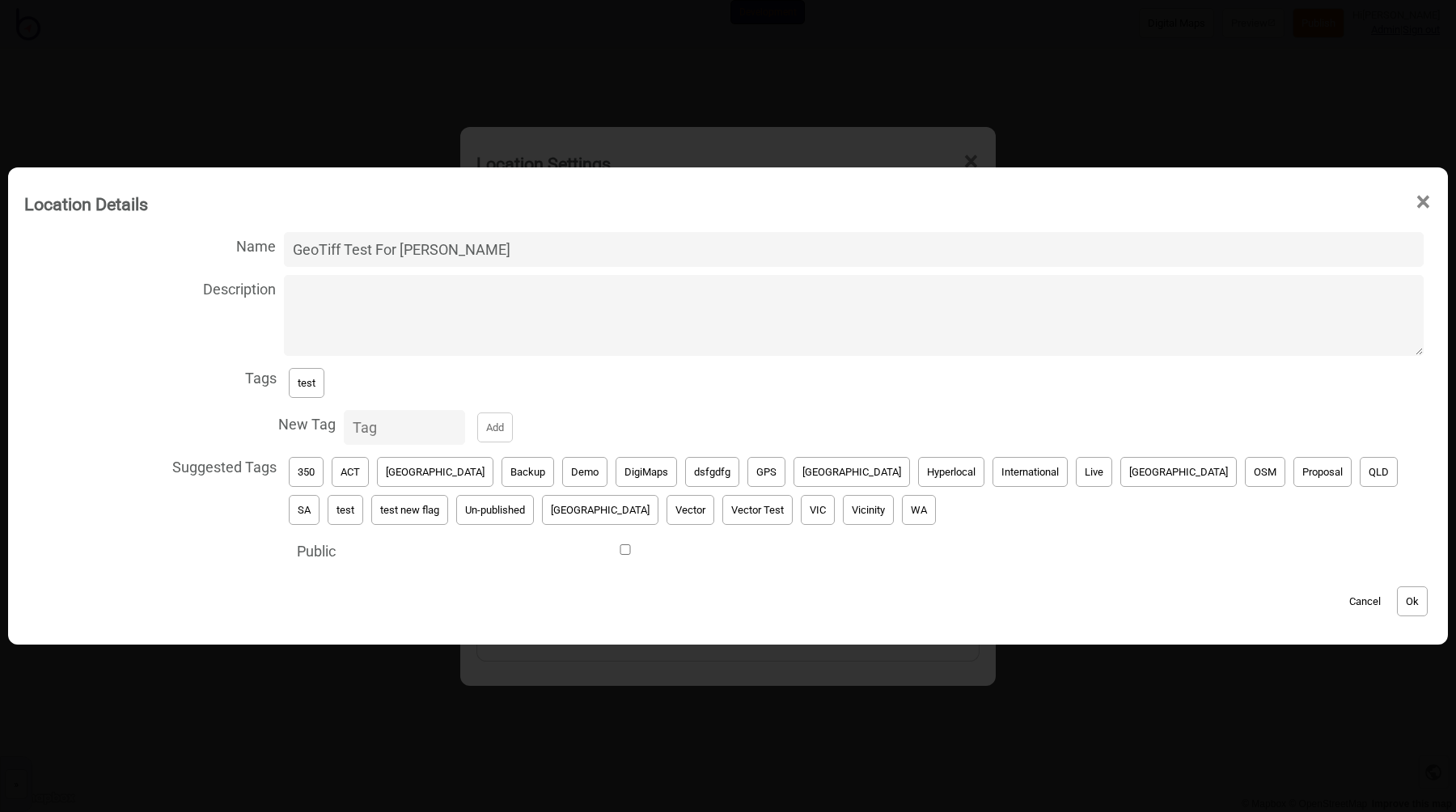
type input "GeoTiff Test For Shanna Rose"
click at [1412, 600] on button "Ok" at bounding box center [1412, 602] width 31 height 30
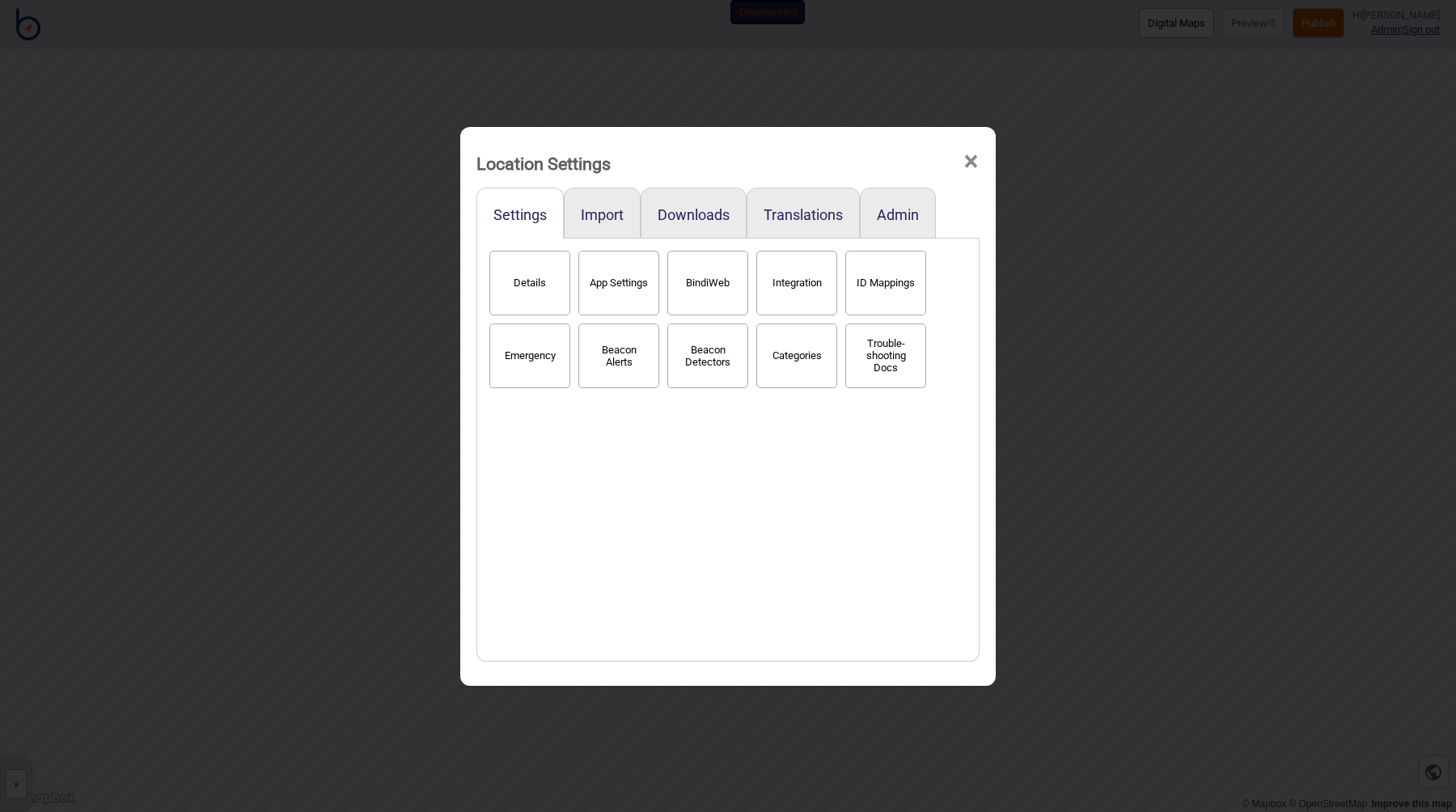
click at [350, 498] on div "Location Settings × Settings Import Downloads Translations Admin Details App Se…" at bounding box center [728, 406] width 1456 height 812
